Goal: Task Accomplishment & Management: Manage account settings

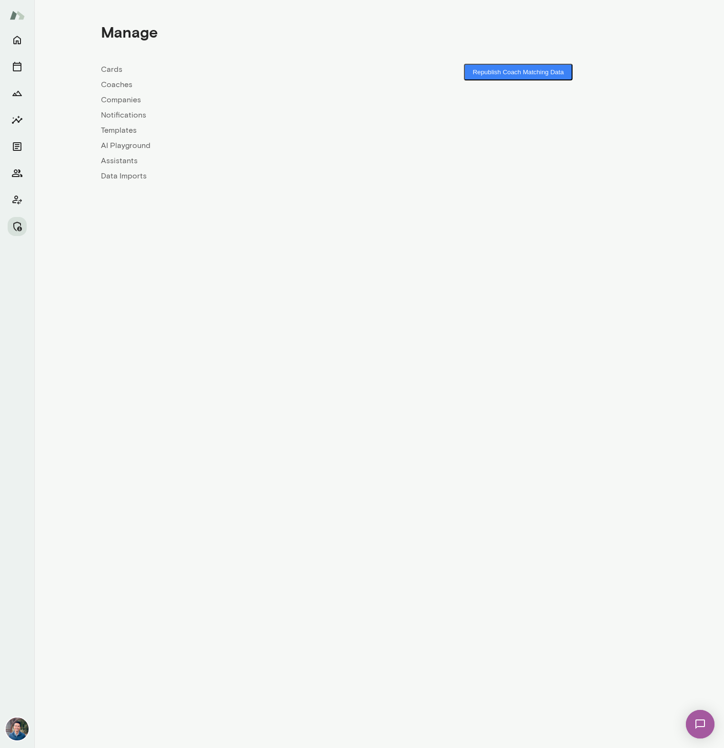
click at [115, 99] on link "Companies" at bounding box center [240, 99] width 278 height 11
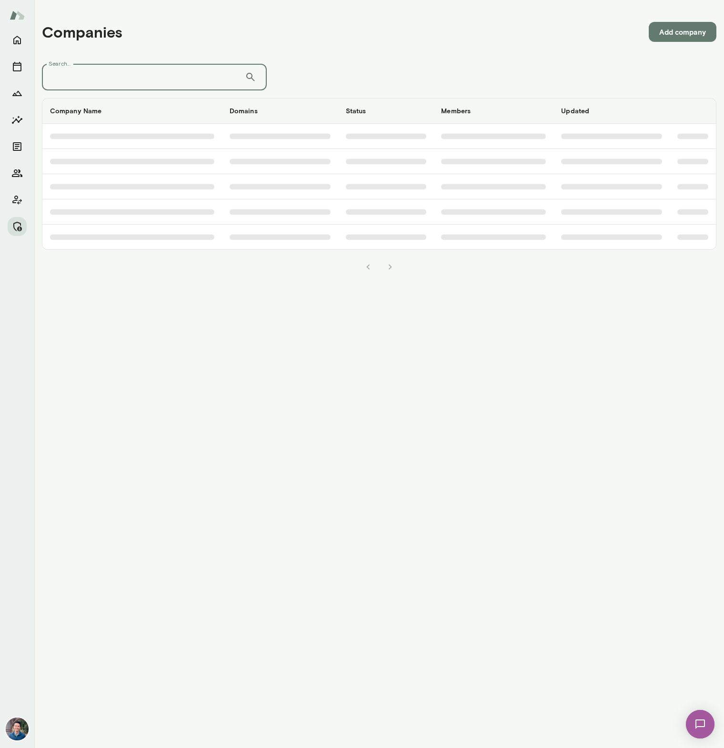
click at [111, 80] on input "Search..." at bounding box center [143, 77] width 203 height 27
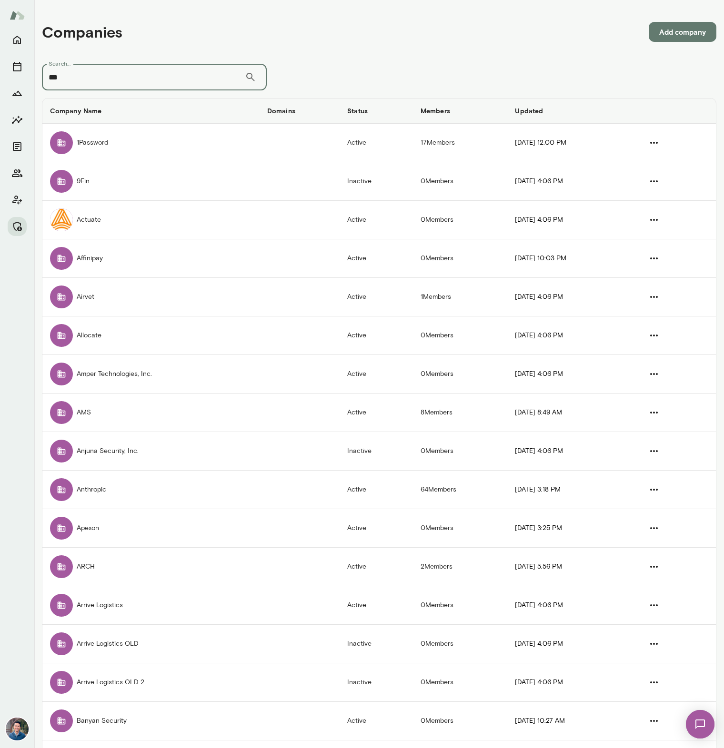
type input "***"
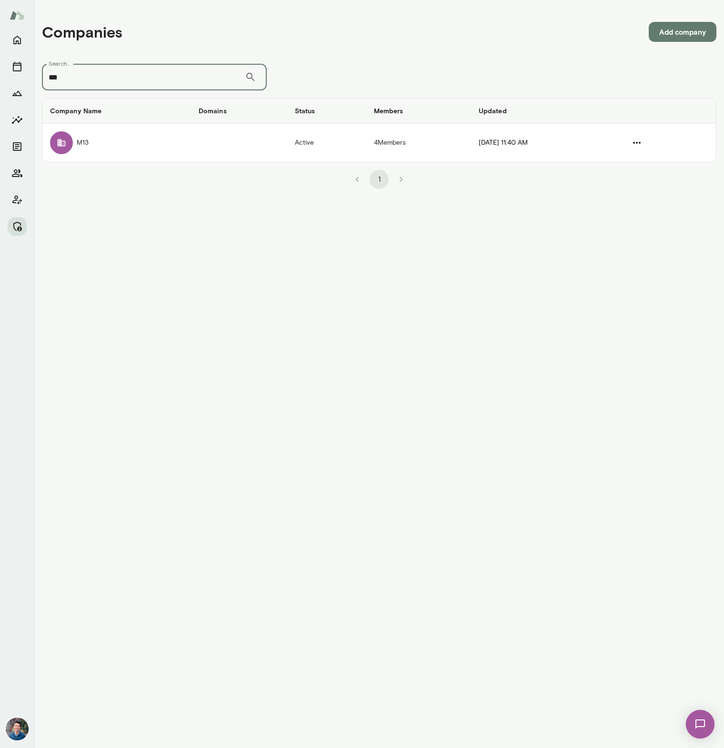
click at [191, 139] on td "companies table" at bounding box center [239, 143] width 96 height 38
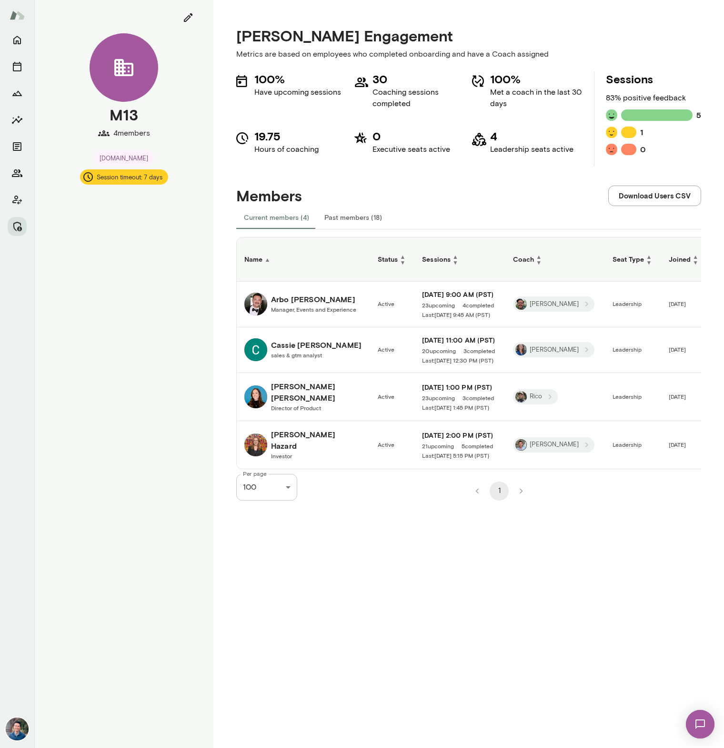
click at [285, 391] on h6 "Mary Lara" at bounding box center [316, 392] width 91 height 23
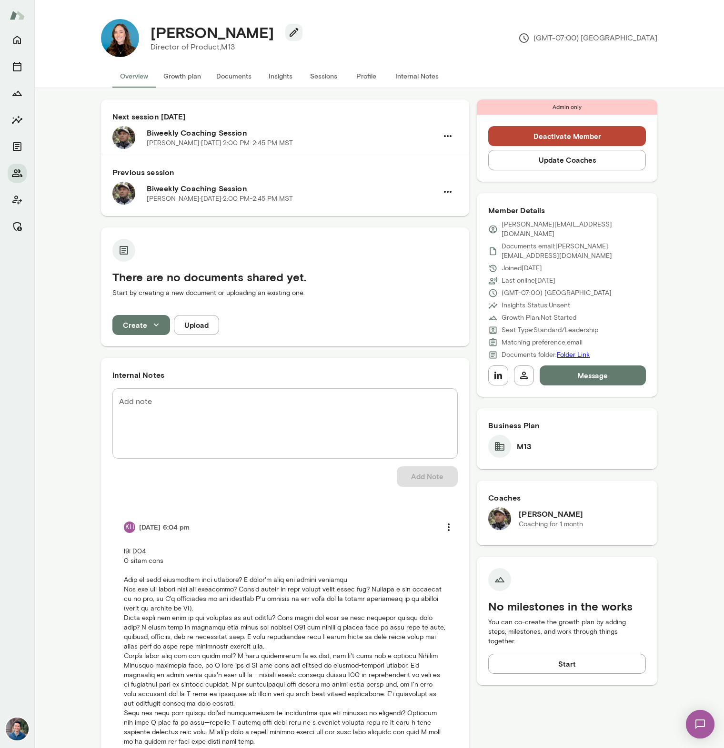
click at [317, 80] on button "Sessions" at bounding box center [323, 76] width 43 height 23
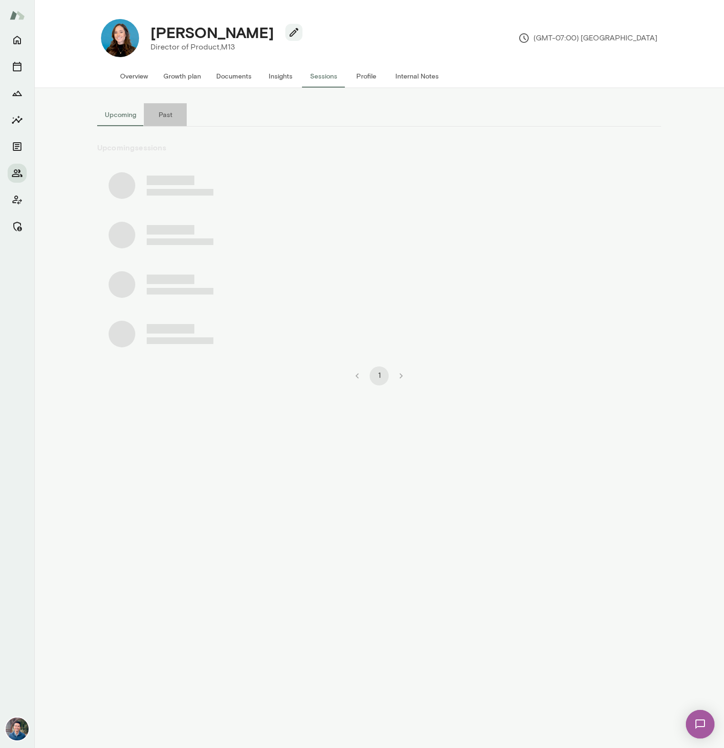
click at [164, 116] on button "Past" at bounding box center [165, 114] width 43 height 23
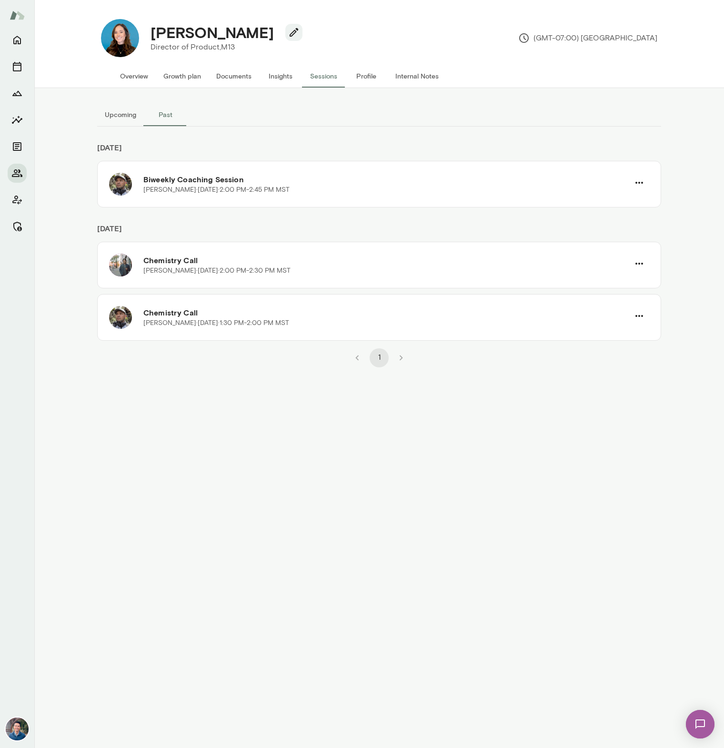
click at [125, 117] on button "Upcoming" at bounding box center [120, 114] width 47 height 23
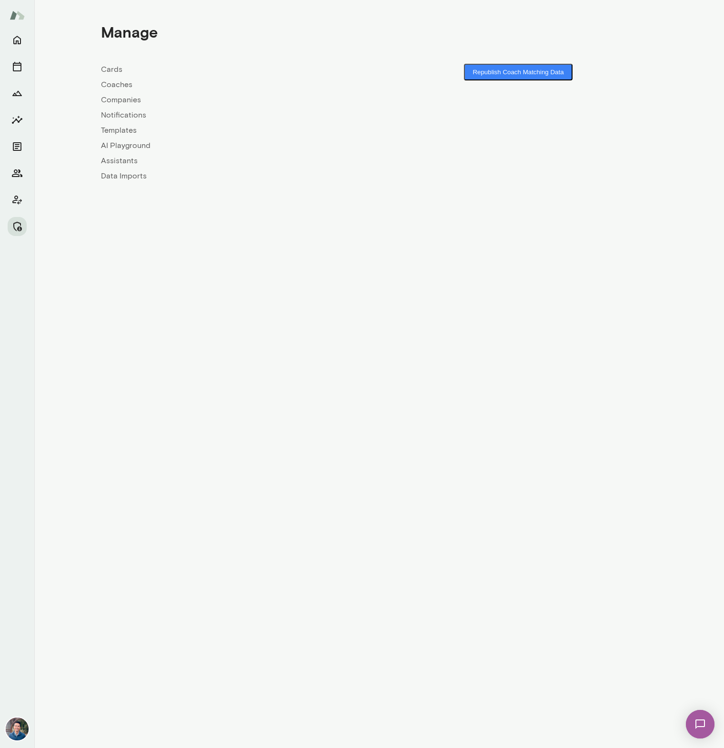
click at [118, 89] on link "Coaches" at bounding box center [240, 84] width 278 height 11
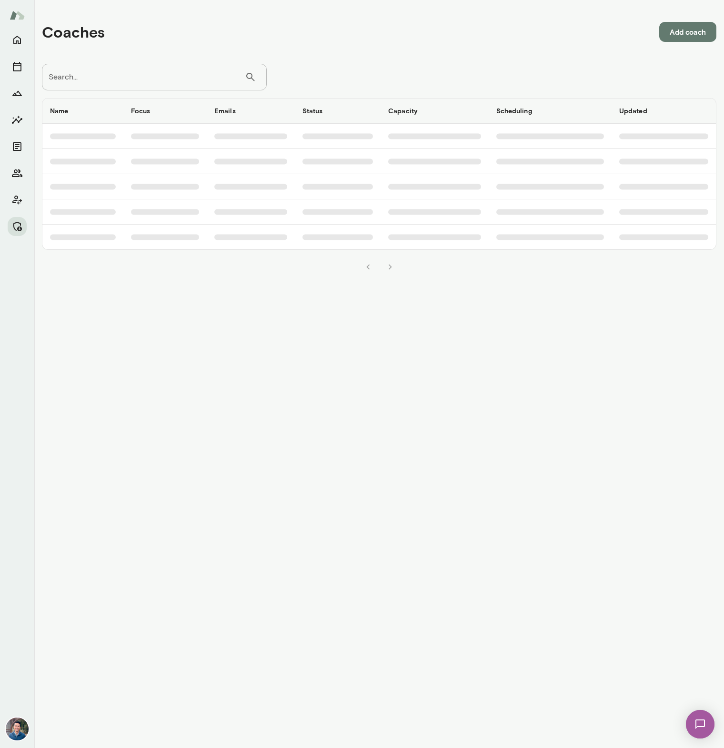
click at [120, 85] on input "Search..." at bounding box center [143, 77] width 203 height 27
type input "******"
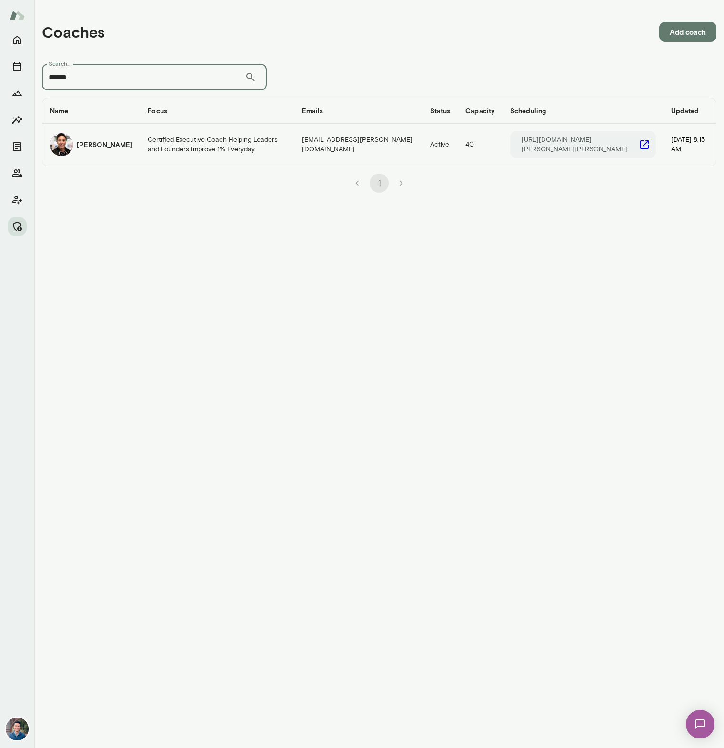
click at [100, 147] on h6 "Albert Villarde" at bounding box center [105, 145] width 56 height 10
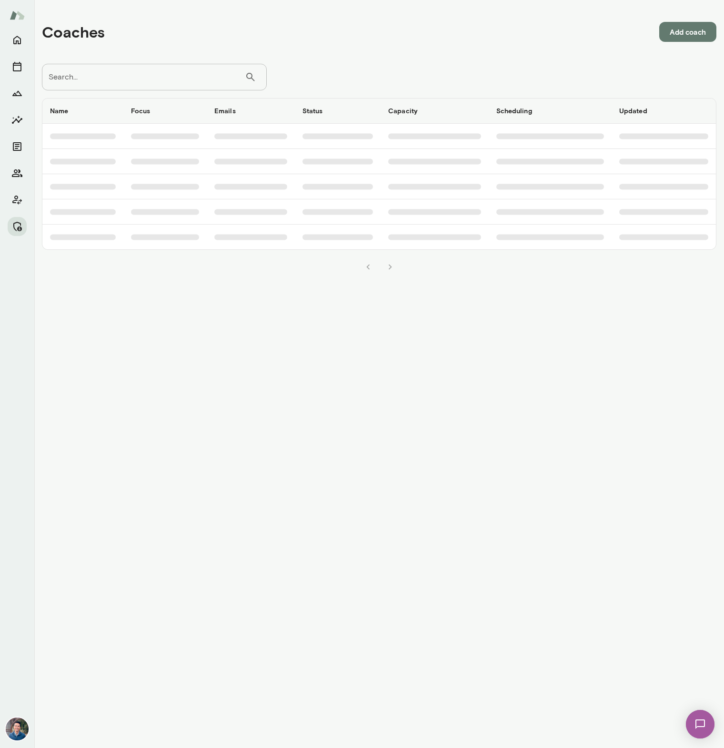
click at [160, 82] on input "Search..." at bounding box center [143, 77] width 203 height 27
type input "******"
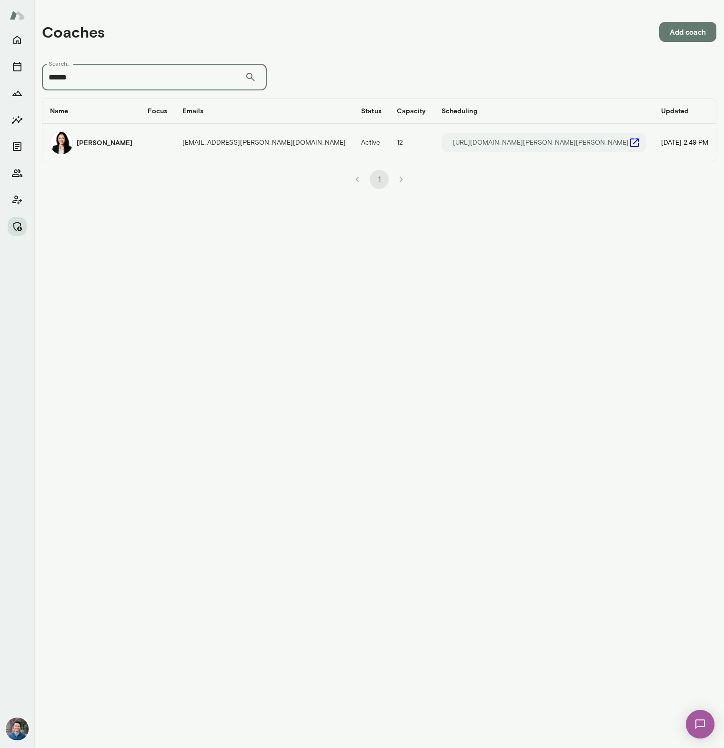
click at [96, 147] on h6 "Monica Aggarwal" at bounding box center [105, 143] width 56 height 10
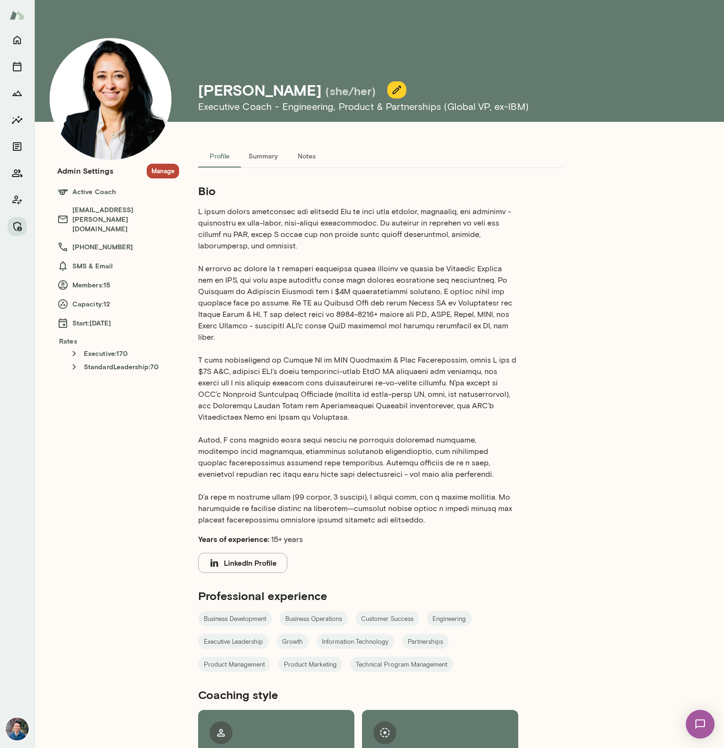
drag, startPoint x: 257, startPoint y: 559, endPoint x: 418, endPoint y: 320, distance: 288.8
click at [418, 319] on section "Bio Years of experience: 15+ years LinkedIn Profile" at bounding box center [358, 378] width 320 height 390
click at [168, 176] on button "Manage" at bounding box center [163, 171] width 32 height 15
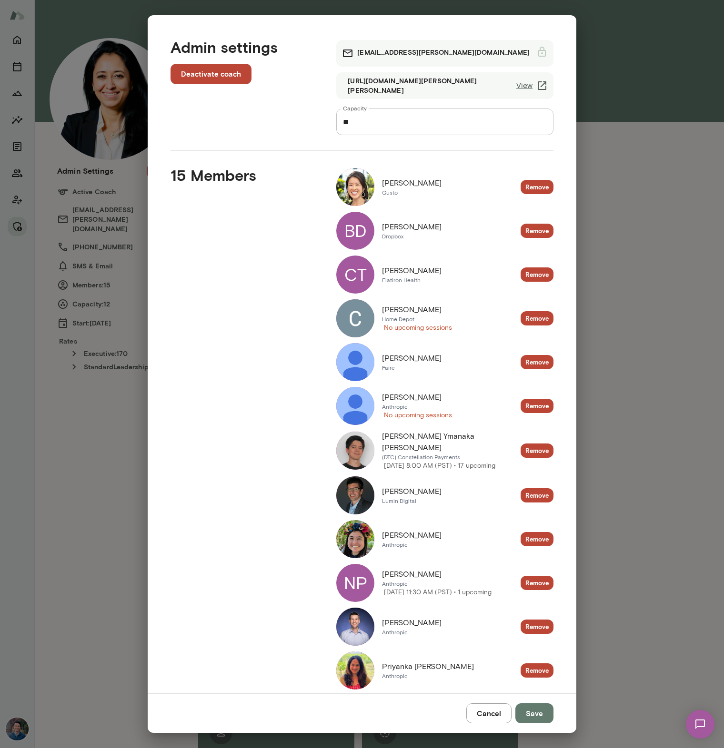
click at [528, 88] on link "View" at bounding box center [531, 85] width 31 height 11
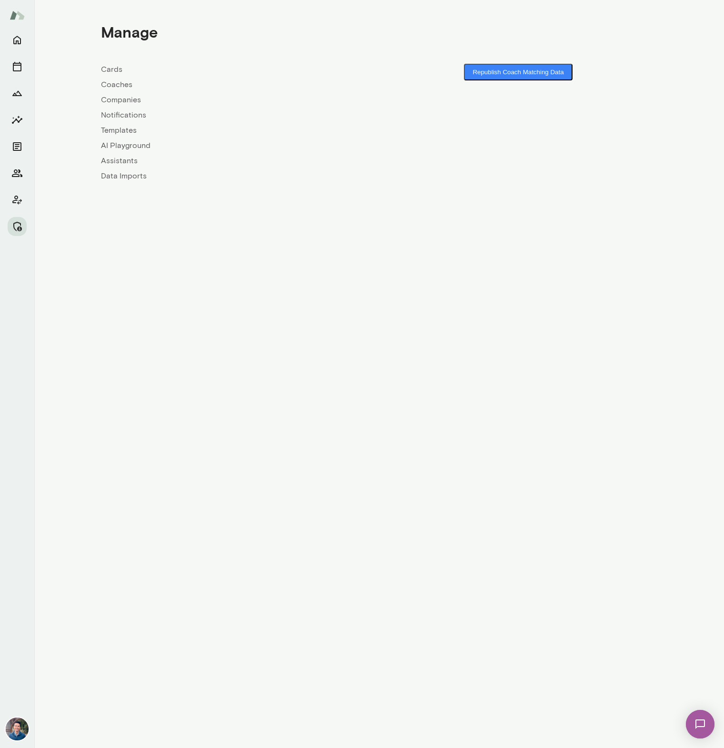
click at [121, 86] on link "Coaches" at bounding box center [240, 84] width 278 height 11
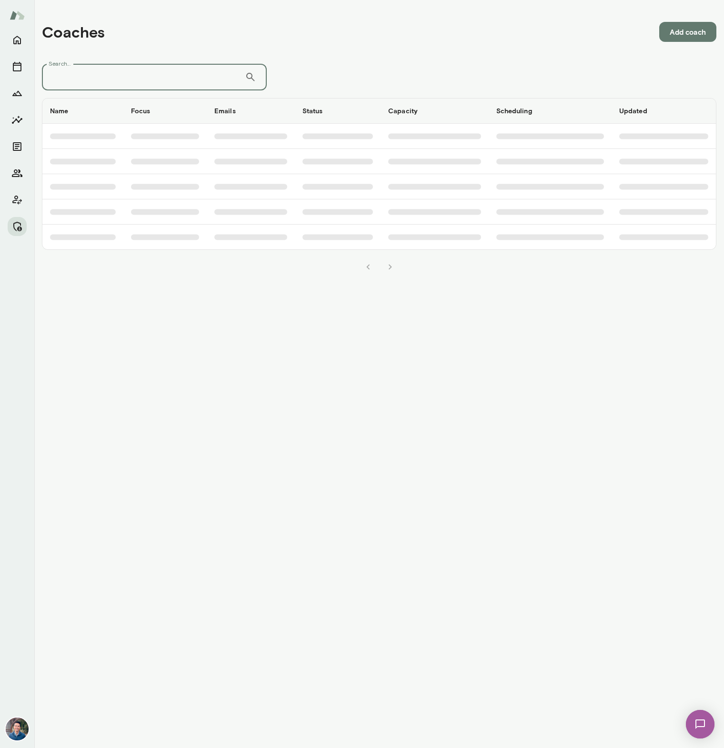
click at [115, 74] on input "Search..." at bounding box center [143, 77] width 203 height 27
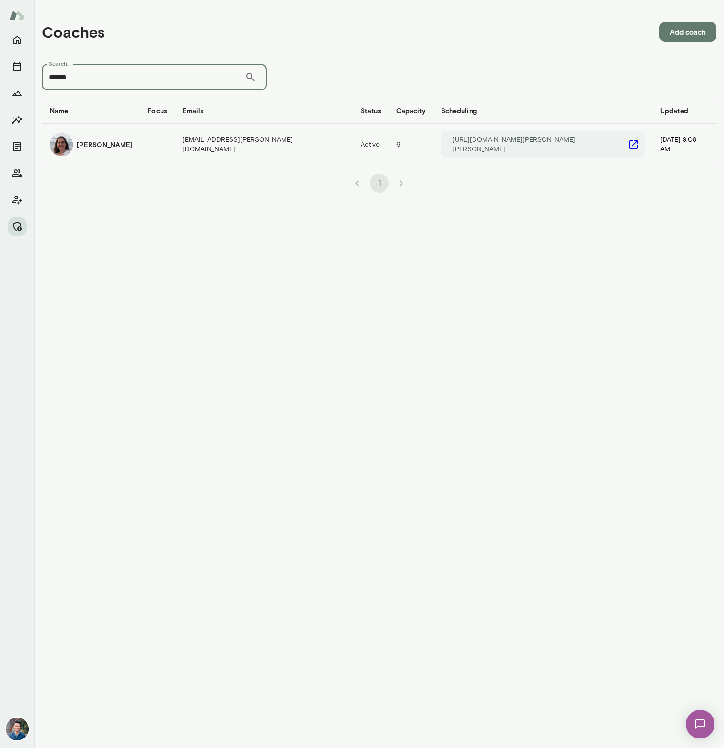
type input "******"
click at [117, 145] on h6 "[PERSON_NAME]" at bounding box center [105, 145] width 56 height 10
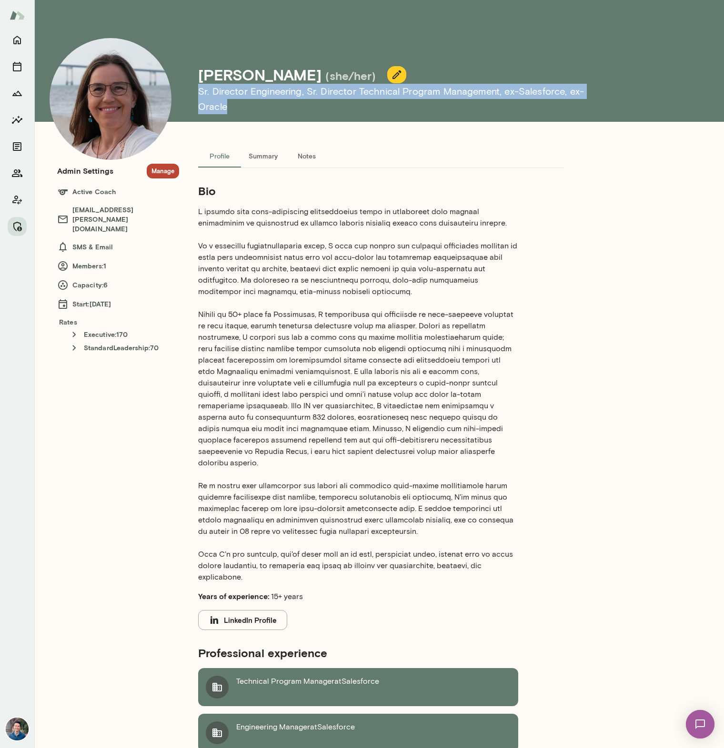
drag, startPoint x: 199, startPoint y: 106, endPoint x: 615, endPoint y: 108, distance: 415.6
click at [615, 108] on div "Renate Stoiber (she/her) Sr. Director Engineering, Sr. Director Technical Progr…" at bounding box center [335, 61] width 571 height 122
copy h6 "Sr. Director Engineering, Sr. Director Technical Program Management , ex-Salesf…"
click at [247, 614] on button "LinkedIn Profile" at bounding box center [242, 620] width 89 height 20
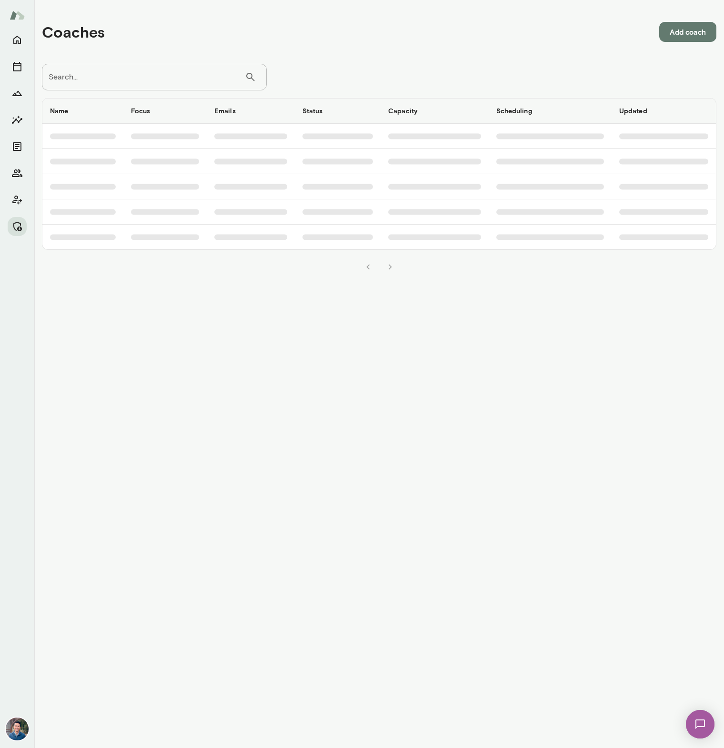
click at [78, 75] on input "Search..." at bounding box center [143, 77] width 203 height 27
type input "*****"
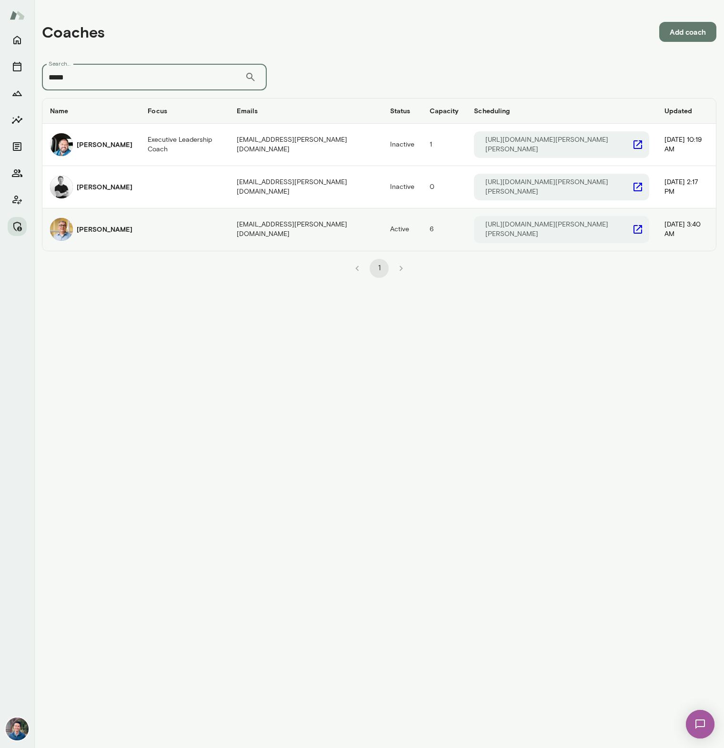
click at [89, 224] on div "Scott Bowie" at bounding box center [91, 229] width 82 height 23
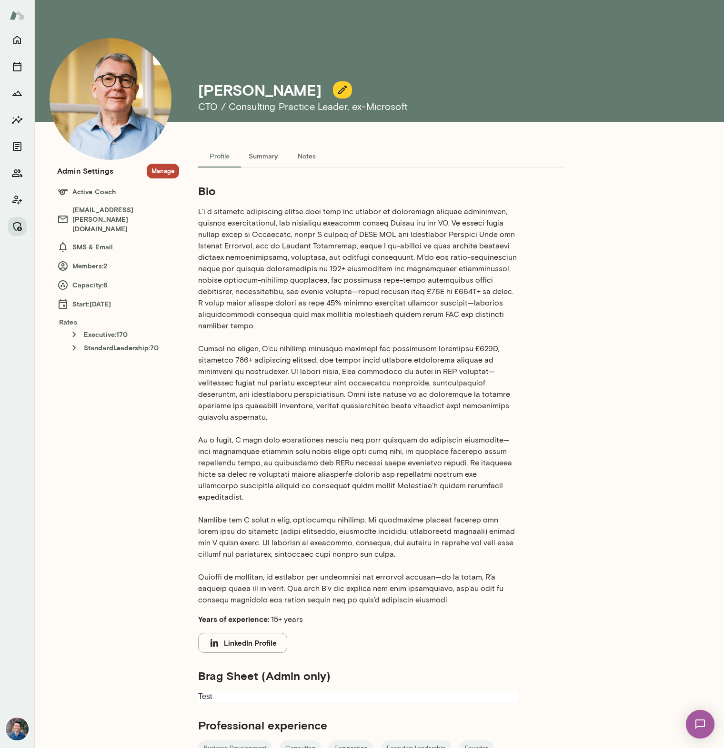
click at [164, 176] on button "Manage" at bounding box center [163, 171] width 32 height 15
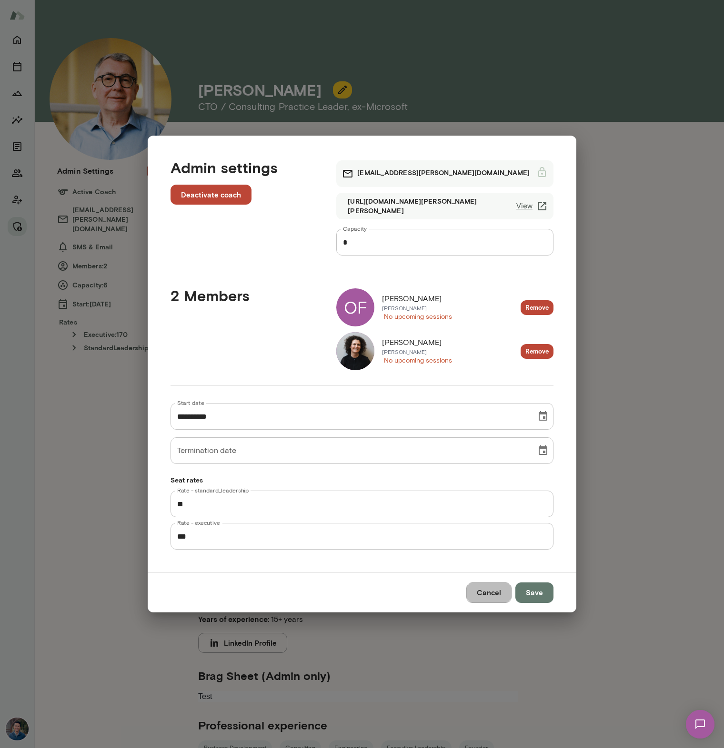
click at [483, 588] on button "Cancel" at bounding box center [488, 593] width 45 height 20
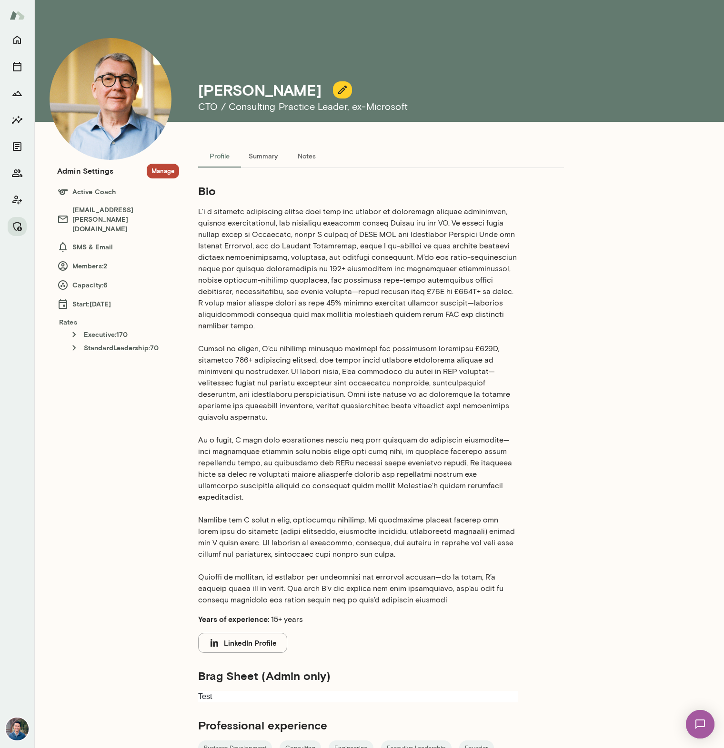
click at [259, 633] on button "LinkedIn Profile" at bounding box center [242, 643] width 89 height 20
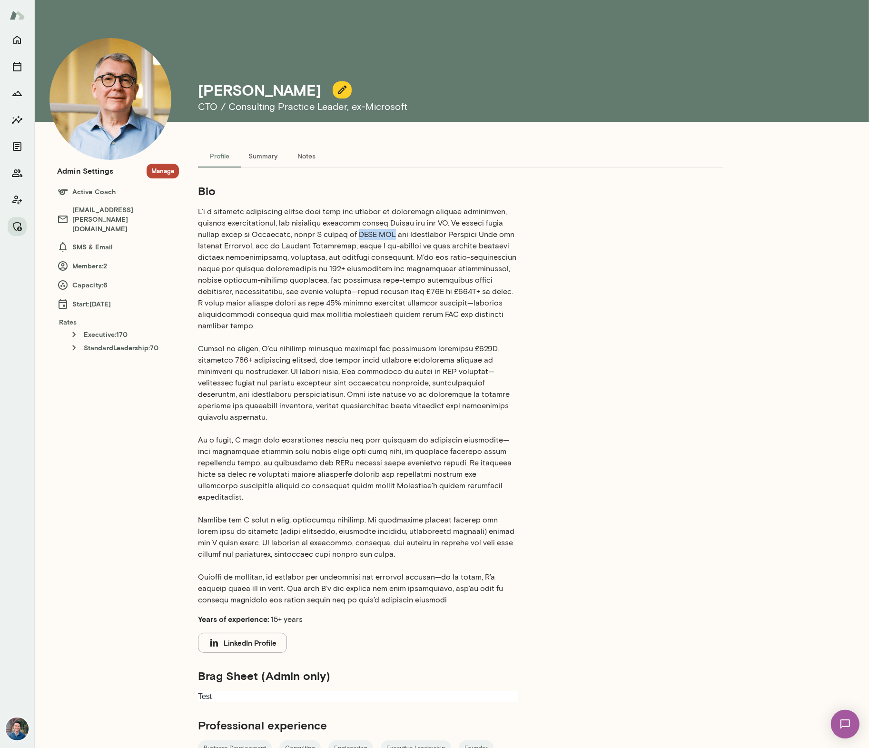
drag, startPoint x: 349, startPoint y: 235, endPoint x: 384, endPoint y: 233, distance: 35.3
click at [384, 233] on p at bounding box center [358, 406] width 320 height 400
copy p "EMEA CTO"
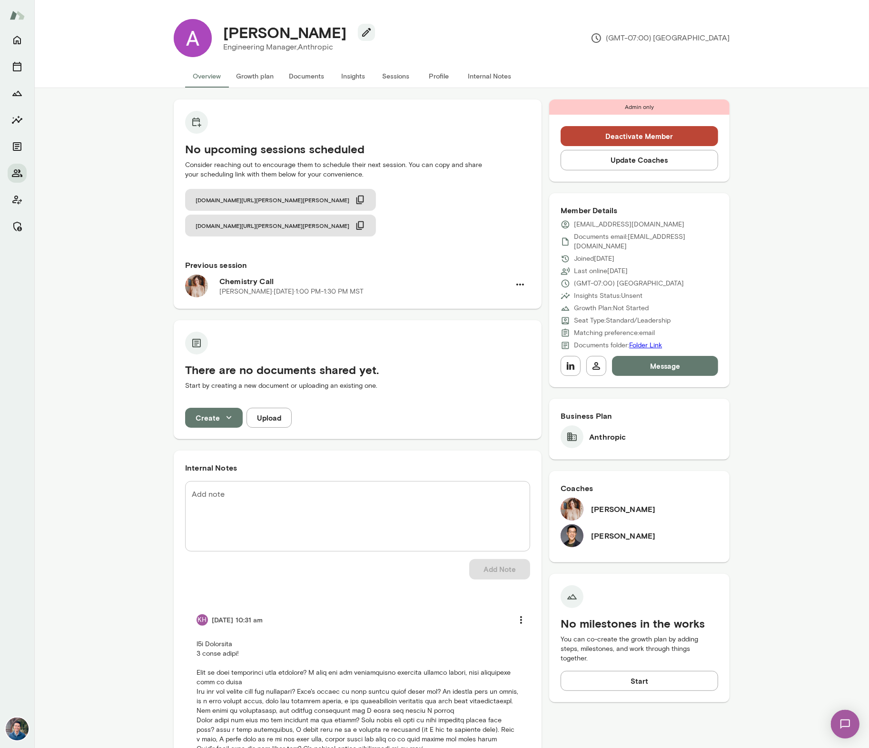
click at [660, 165] on button "Update Coaches" at bounding box center [640, 160] width 158 height 20
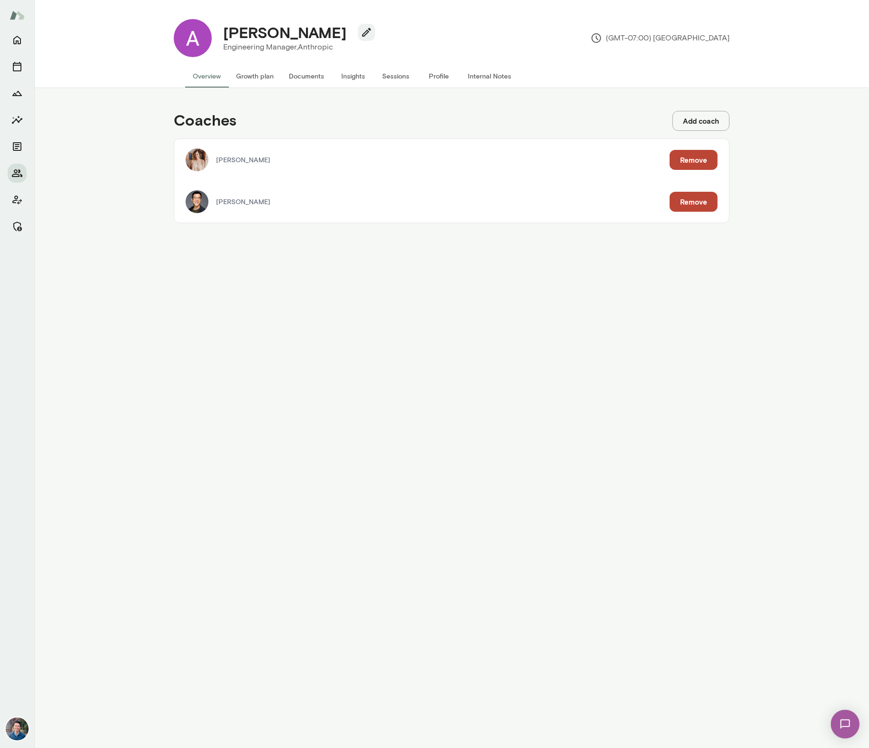
click at [677, 203] on button "Remove" at bounding box center [694, 202] width 48 height 20
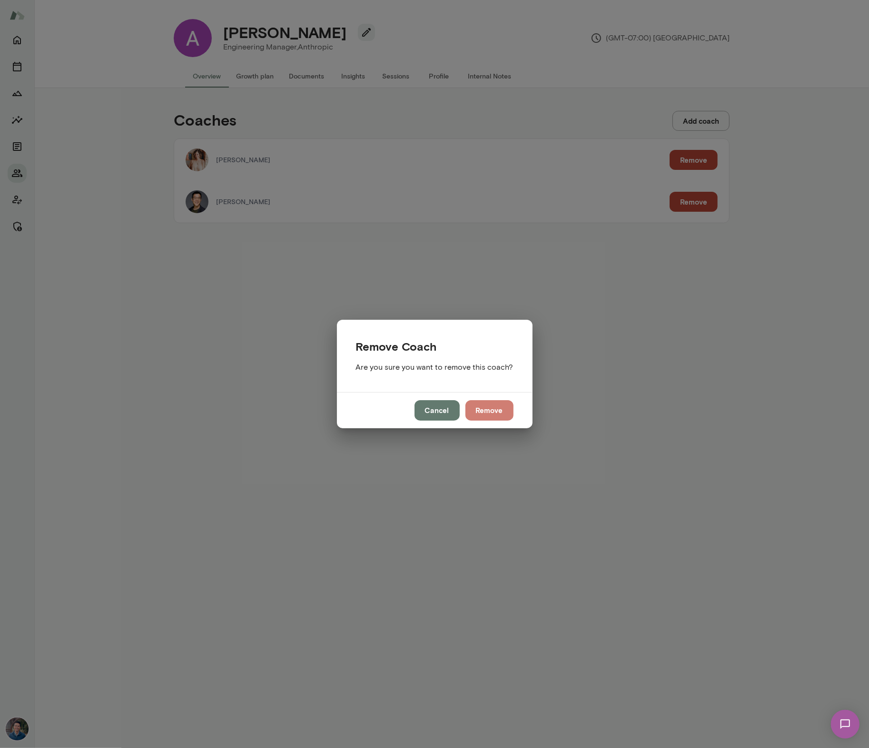
click at [483, 401] on button "Remove" at bounding box center [490, 410] width 48 height 20
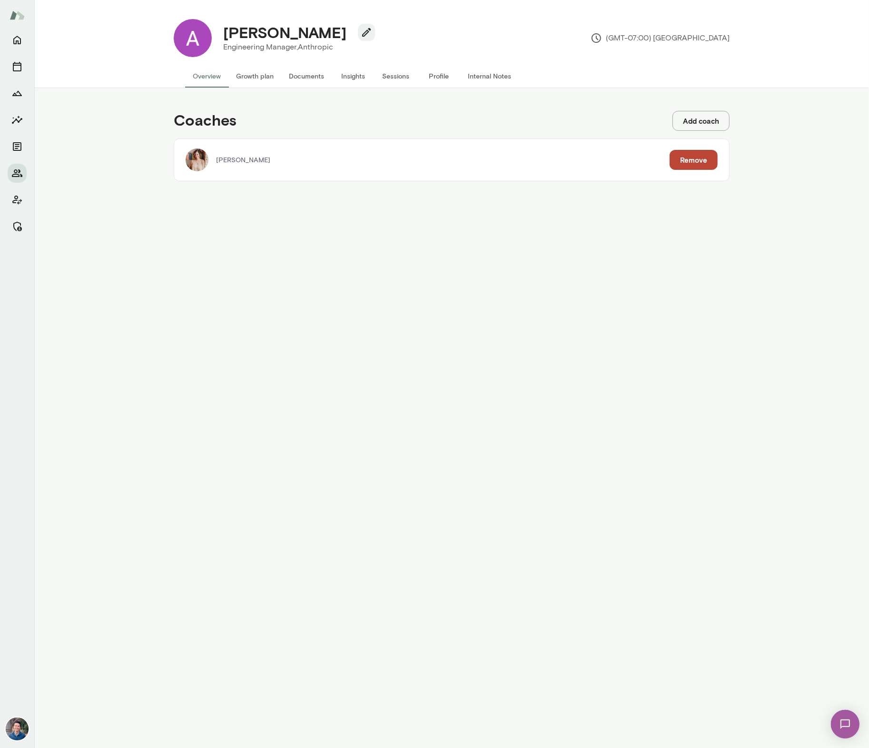
click at [99, 316] on div "Coaches Add coach [PERSON_NAME] Remove" at bounding box center [451, 418] width 835 height 660
